Goal: Task Accomplishment & Management: Manage account settings

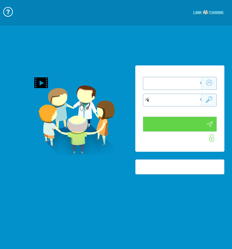
type input "התחבר עכשיו"
type input "עדיין לא? [PERSON_NAME] חשבון!"
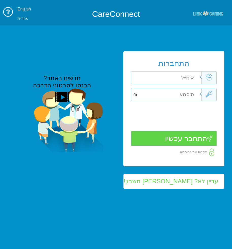
click at [192, 79] on input "text" at bounding box center [166, 78] width 71 height 12
type input "p"
type input "s"
type input "[PERSON_NAME][EMAIL_ADDRESS][DOMAIN_NAME]"
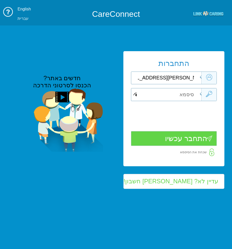
scroll to position [0, 0]
click at [179, 95] on input "text" at bounding box center [166, 94] width 71 height 12
type input "J"
click at [137, 96] on span at bounding box center [135, 94] width 3 height 6
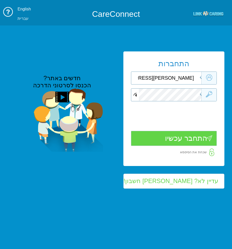
click at [206, 136] on input "התחבר עכשיו" at bounding box center [174, 138] width 86 height 15
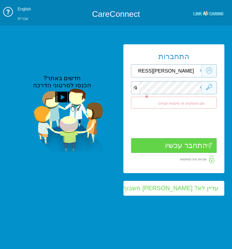
click at [137, 88] on span at bounding box center [135, 87] width 3 height 6
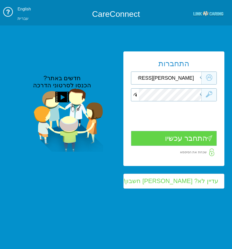
click at [202, 138] on input "התחבר עכשיו" at bounding box center [174, 138] width 86 height 15
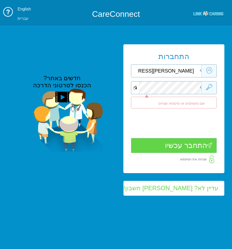
click at [137, 86] on span at bounding box center [135, 87] width 3 height 6
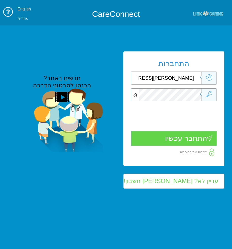
click at [137, 96] on span at bounding box center [135, 95] width 3 height 6
click at [203, 94] on div at bounding box center [174, 94] width 86 height 13
click at [210, 138] on input "התחבר עכשיו" at bounding box center [174, 138] width 86 height 15
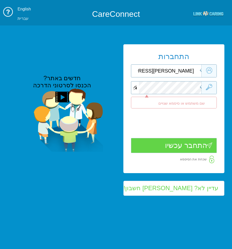
click at [137, 86] on span at bounding box center [135, 87] width 3 height 6
click at [207, 145] on input "התחבר עכשיו" at bounding box center [174, 145] width 86 height 15
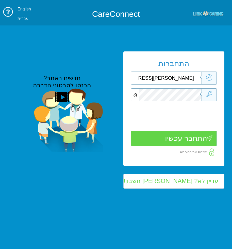
click at [137, 95] on span at bounding box center [135, 95] width 3 height 6
click at [137, 96] on span at bounding box center [135, 95] width 3 height 6
click at [213, 135] on input "התחבר עכשיו" at bounding box center [174, 138] width 86 height 15
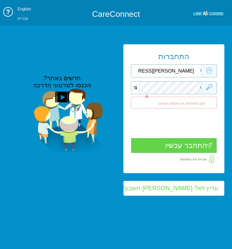
click at [137, 88] on span at bounding box center [135, 87] width 3 height 6
drag, startPoint x: 144, startPoint y: 71, endPoint x: 215, endPoint y: 68, distance: 70.5
click at [215, 68] on div "sophie.pozner@health.gov.il" at bounding box center [174, 70] width 86 height 13
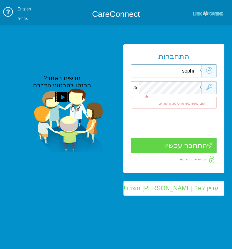
scroll to position [0, 0]
type input "s"
type input "psophie0101@gmail.com"
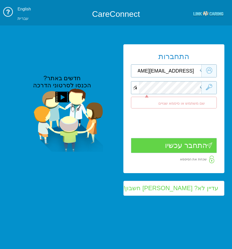
click at [137, 89] on span at bounding box center [135, 87] width 3 height 6
click at [200, 144] on input "התחבר עכשיו" at bounding box center [174, 145] width 86 height 15
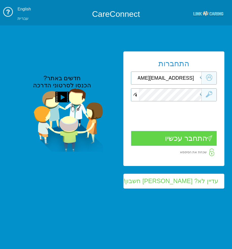
click at [207, 141] on input "התחבר עכשיו" at bounding box center [174, 138] width 86 height 15
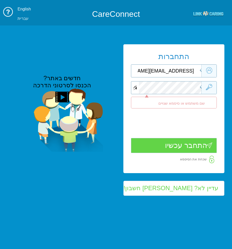
click at [137, 88] on span at bounding box center [135, 87] width 3 height 6
click at [206, 82] on div at bounding box center [174, 87] width 86 height 13
click at [103, 147] on img at bounding box center [68, 119] width 69 height 63
drag, startPoint x: 193, startPoint y: 70, endPoint x: 129, endPoint y: 72, distance: 64.6
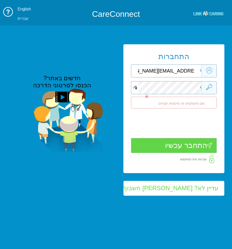
click at [129, 72] on div "התחברות psophie0101@gmail.com שדה חובה שם משתמש או סיסמא שגויים" at bounding box center [174, 119] width 116 height 151
type input "s"
click at [137, 87] on span at bounding box center [135, 87] width 3 height 6
click at [158, 71] on input "Sophie.Pozner@" at bounding box center [166, 71] width 71 height 12
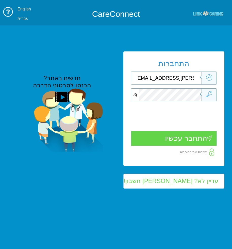
scroll to position [0, -28]
type input "Sophie.Pozner@pbsh.health.gov.il"
click at [137, 95] on span at bounding box center [135, 95] width 3 height 6
click at [202, 139] on input "התחבר עכשיו" at bounding box center [174, 138] width 86 height 15
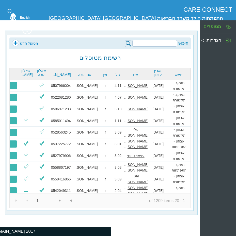
click at [204, 40] on div "הגדרות" at bounding box center [218, 39] width 29 height 9
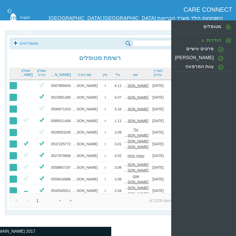
click at [218, 65] on img at bounding box center [220, 67] width 5 height 5
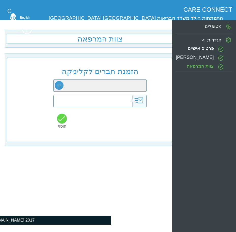
click at [212, 58] on label "[PERSON_NAME]" at bounding box center [195, 57] width 38 height 5
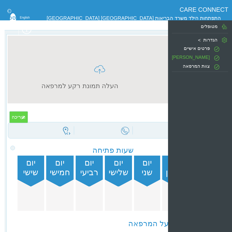
type input "התפתחות הילד משרד הבריאות [GEOGRAPHIC_DATA] [GEOGRAPHIC_DATA]"
type input "[EMAIL_ADDRESS][DOMAIN_NAME]"
type input "086401704"
type input "[PERSON_NAME] 2 [GEOGRAPHIC_DATA]"
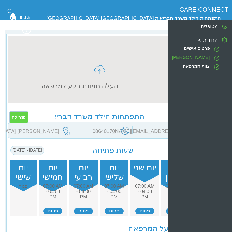
click at [209, 46] on label "פרטים אישיים" at bounding box center [197, 48] width 26 height 5
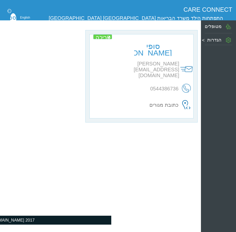
click at [14, 38] on div "עריכה סופי פוזנר [EMAIL_ADDRESS][DOMAIN_NAME] [PERSON_NAME][EMAIL_ADDRESS][DOMA…" at bounding box center [101, 76] width 193 height 92
click at [40, 71] on div "עריכה סופי פוזנר [EMAIL_ADDRESS][DOMAIN_NAME] [PERSON_NAME][EMAIL_ADDRESS][DOMA…" at bounding box center [101, 76] width 193 height 92
click at [225, 23] on span at bounding box center [227, 26] width 7 height 9
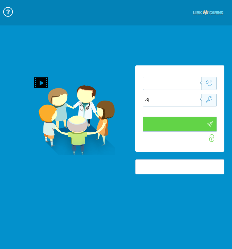
type input "התחבר עכשיו"
type input "עדיין לא? [PERSON_NAME] חשבון!"
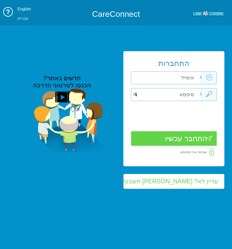
click at [190, 77] on input "text" at bounding box center [166, 78] width 71 height 12
type input "S"
type input "s"
type input "Sophie.pozne"
